Goal: Transaction & Acquisition: Purchase product/service

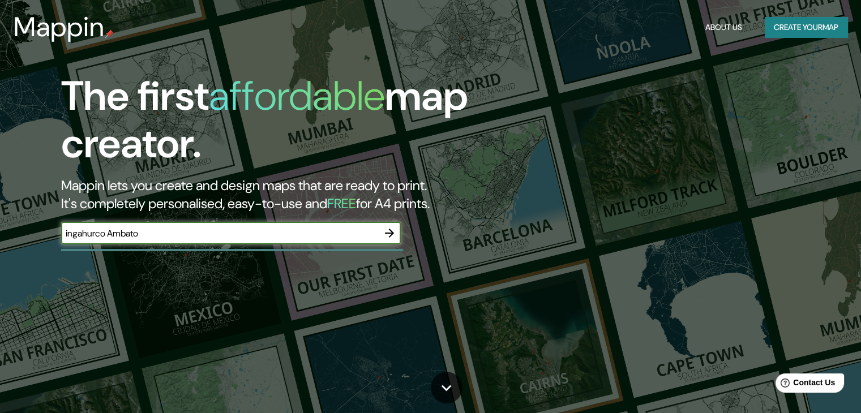
type input "ingahurco Ambato"
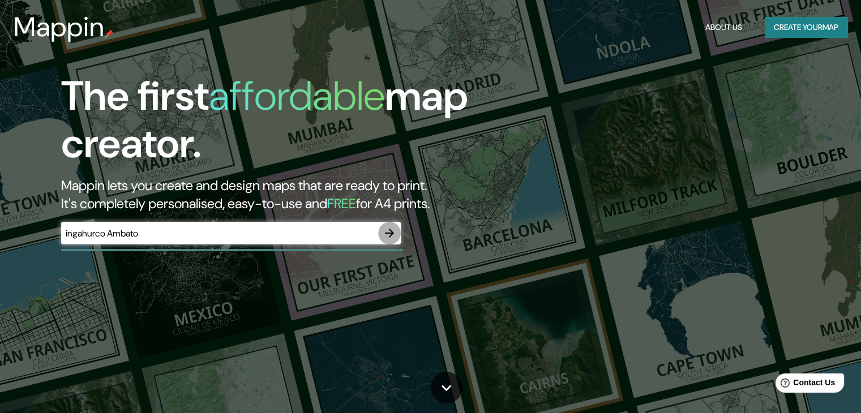
click at [396, 234] on icon "button" at bounding box center [390, 233] width 14 height 14
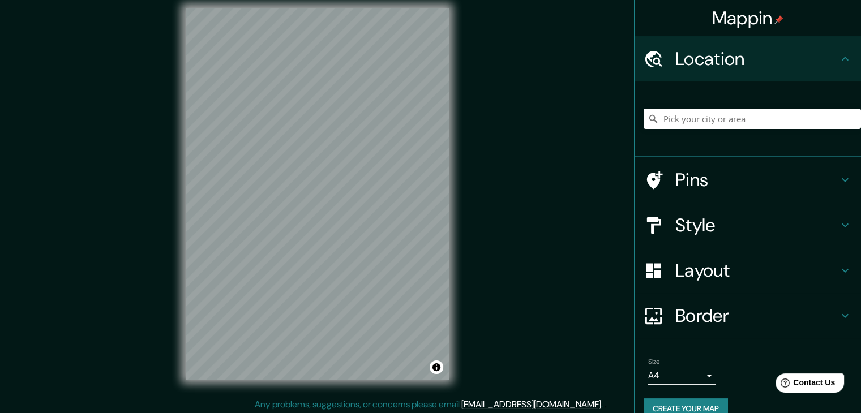
scroll to position [13, 0]
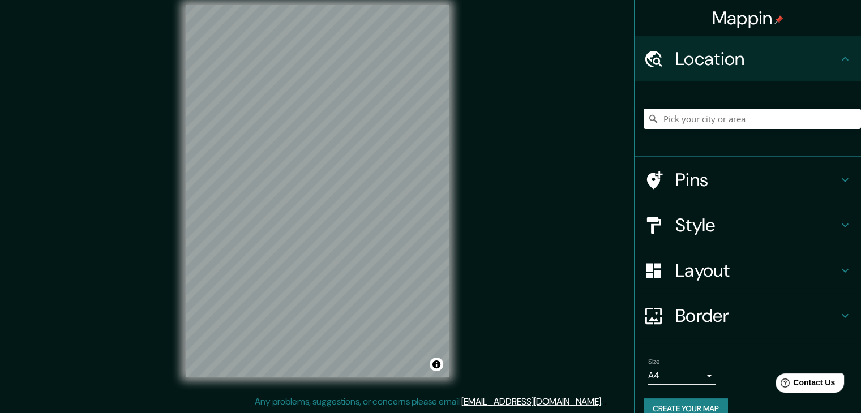
click at [785, 63] on h4 "Location" at bounding box center [756, 59] width 163 height 23
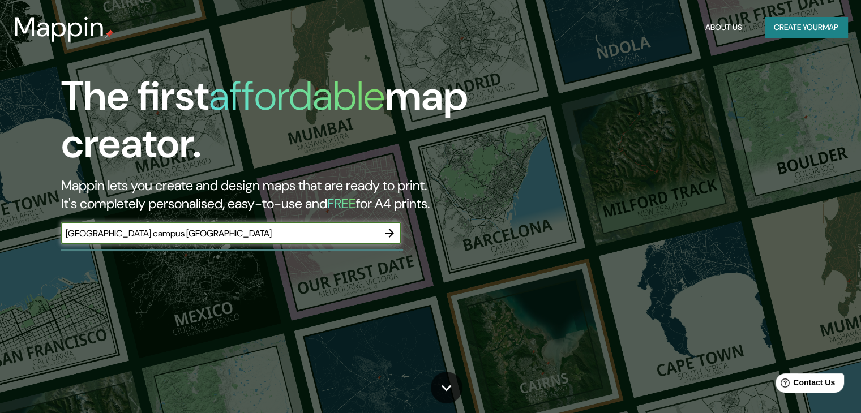
type input "[GEOGRAPHIC_DATA] campus [GEOGRAPHIC_DATA]"
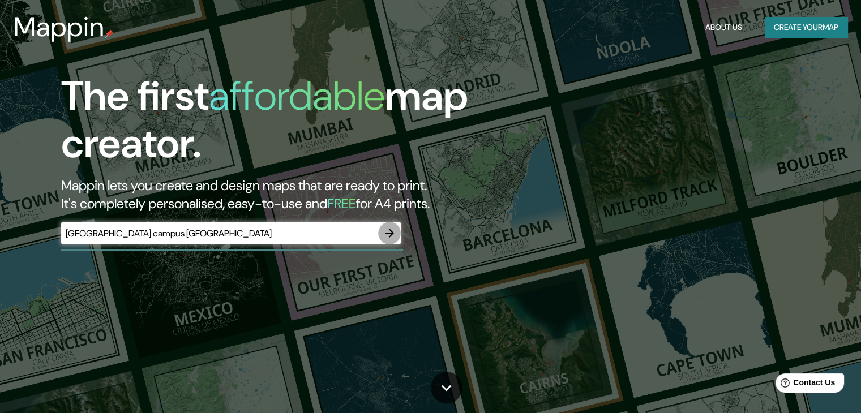
click at [392, 237] on icon "button" at bounding box center [390, 233] width 14 height 14
